Goal: Learn about a topic: Learn about a topic

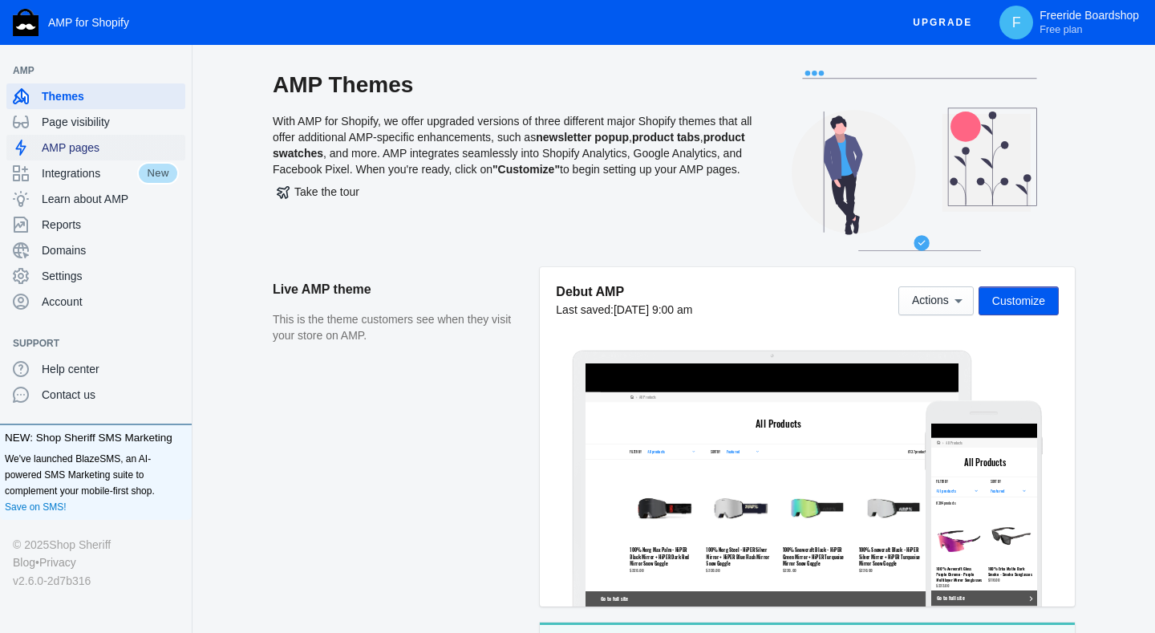
click at [72, 149] on span "AMP pages" at bounding box center [110, 148] width 137 height 16
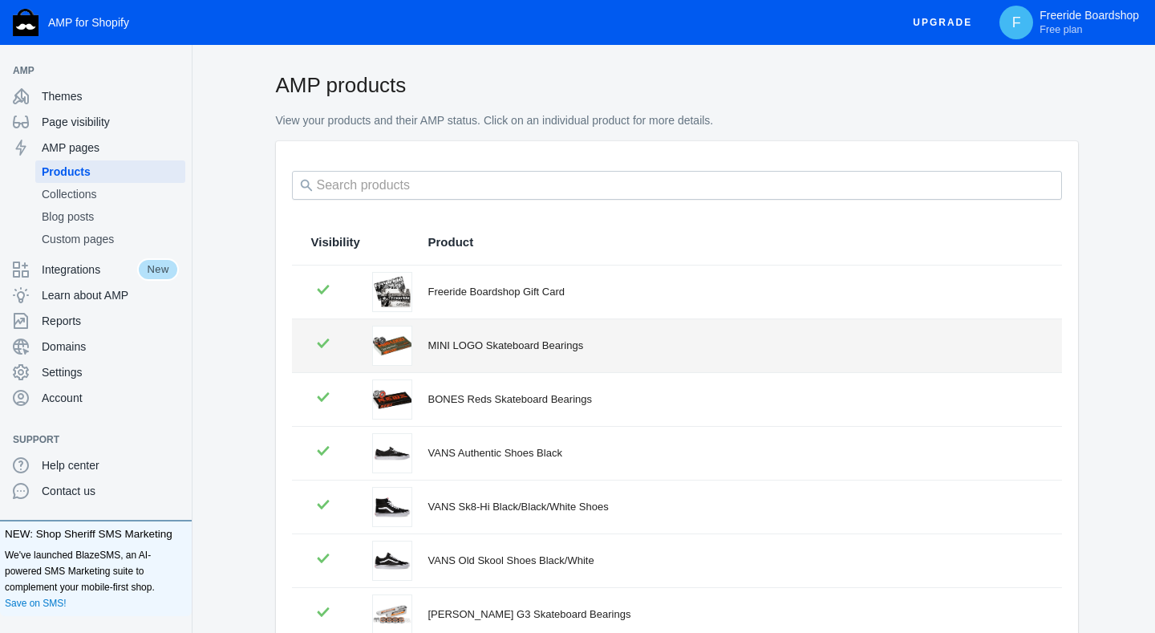
click at [496, 348] on div "MINI LOGO Skateboard Bearings" at bounding box center [735, 346] width 614 height 16
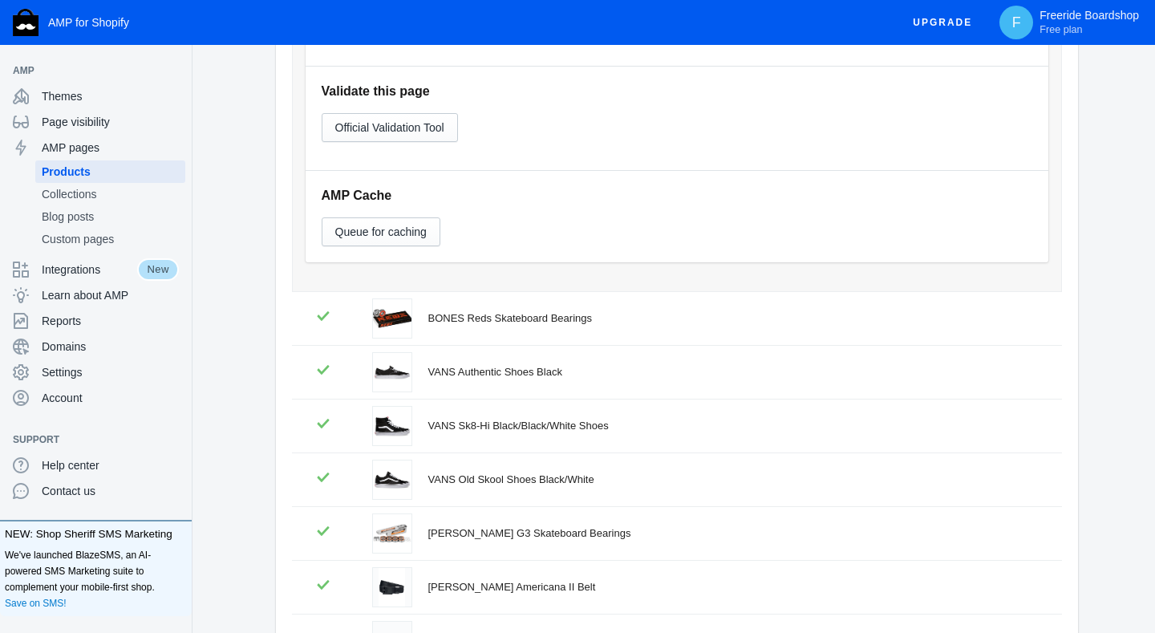
scroll to position [696, 0]
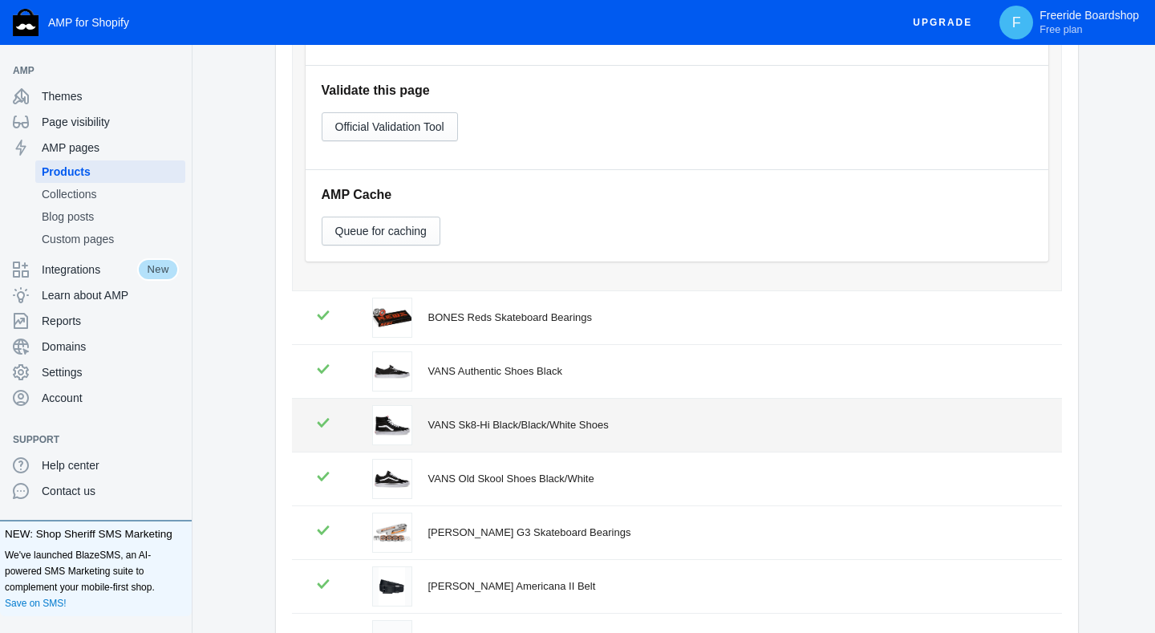
click at [566, 422] on div "VANS Sk8-Hi Black/Black/White Shoes" at bounding box center [735, 425] width 614 height 16
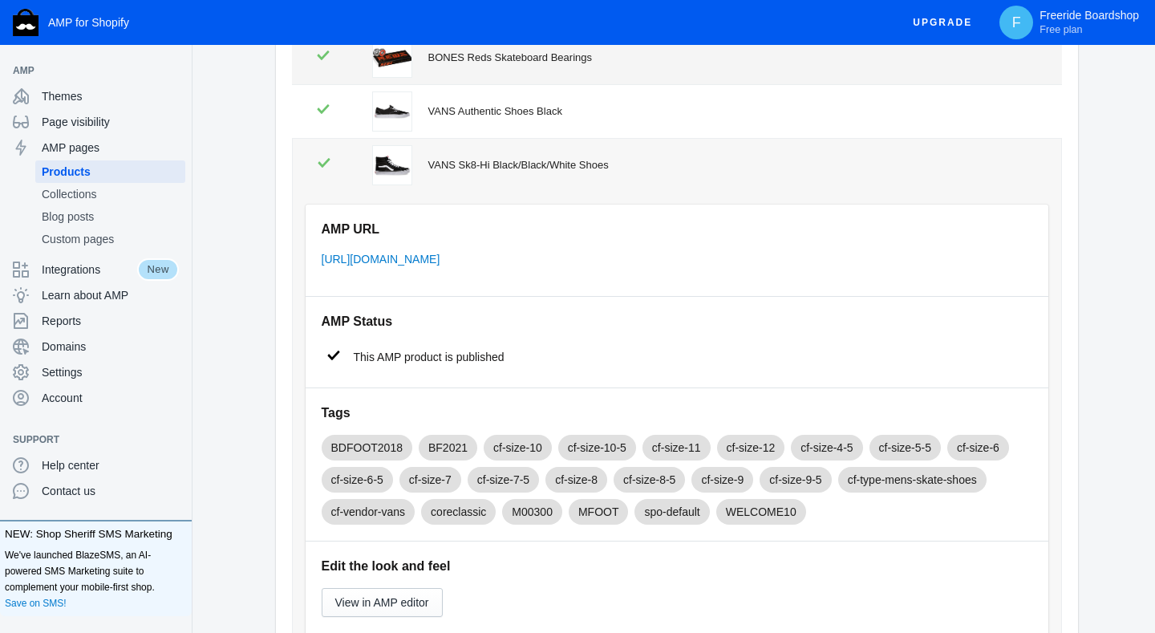
scroll to position [0, 0]
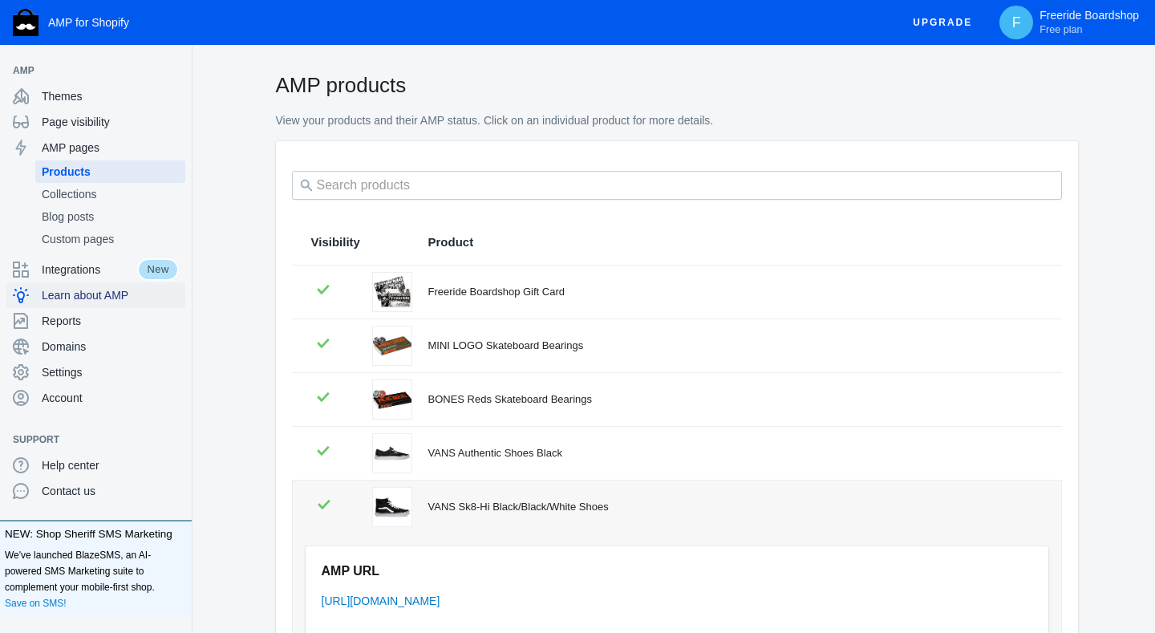
click at [71, 294] on span "Learn about AMP" at bounding box center [110, 295] width 137 height 16
